Goal: Task Accomplishment & Management: Use online tool/utility

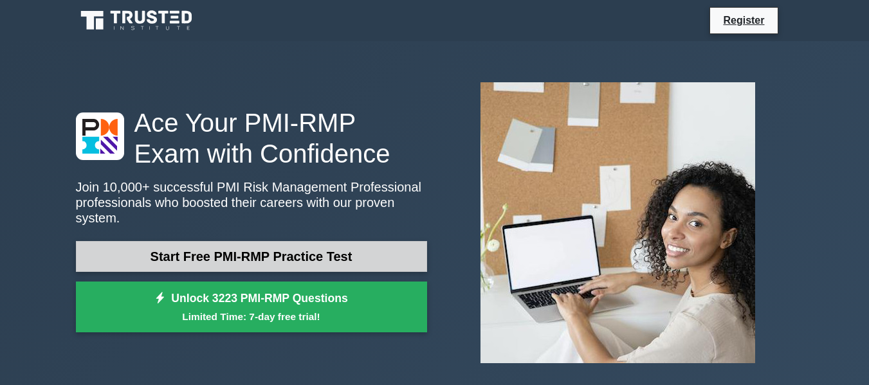
click at [172, 244] on link "Start Free PMI-RMP Practice Test" at bounding box center [251, 256] width 351 height 31
